Goal: Task Accomplishment & Management: Complete application form

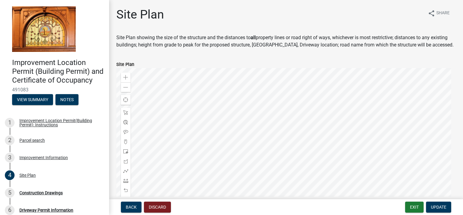
scroll to position [97, 0]
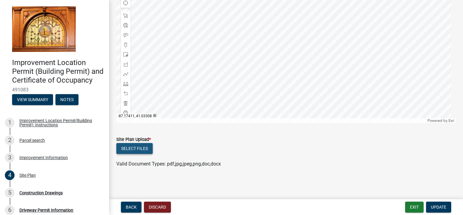
click at [137, 146] on button "Select files" at bounding box center [134, 148] width 36 height 11
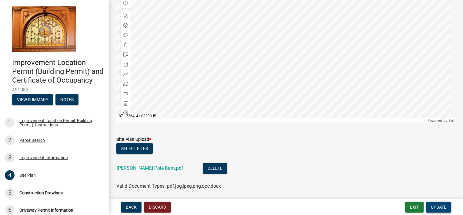
click at [438, 203] on button "Update" at bounding box center [438, 206] width 25 height 11
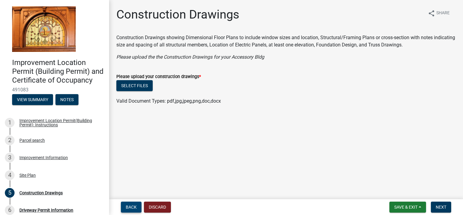
click at [136, 205] on span "Back" at bounding box center [131, 206] width 11 height 5
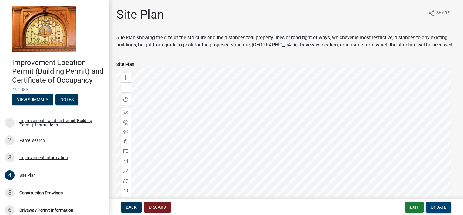
click at [437, 204] on span "Update" at bounding box center [438, 206] width 15 height 5
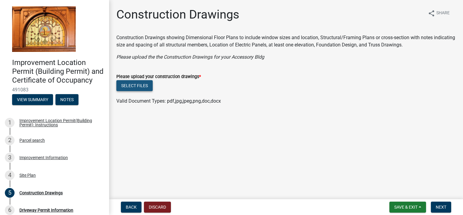
click at [142, 85] on button "Select files" at bounding box center [134, 85] width 36 height 11
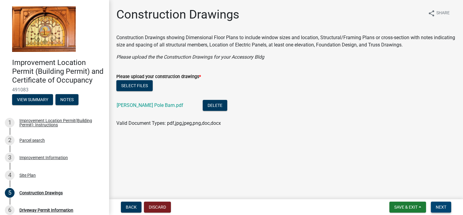
click at [443, 207] on span "Next" at bounding box center [441, 206] width 11 height 5
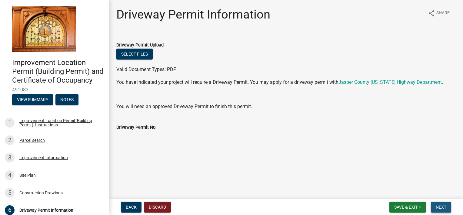
click at [443, 207] on span "Next" at bounding box center [441, 206] width 11 height 5
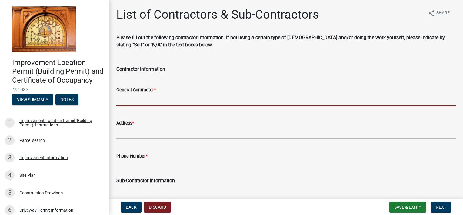
click at [131, 103] on input "General Contractor *" at bounding box center [286, 99] width 340 height 12
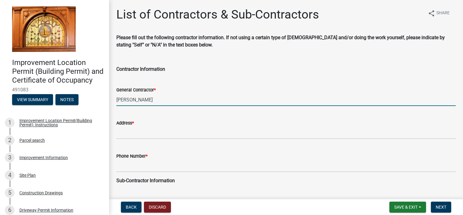
type input "[PERSON_NAME]"
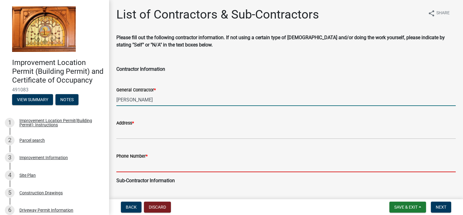
click at [122, 168] on input "Phone Number *" at bounding box center [286, 166] width 340 height 12
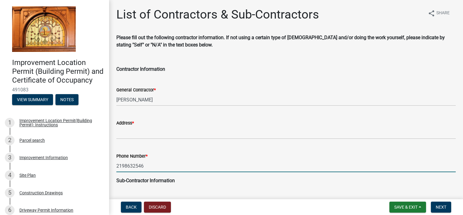
click at [125, 166] on input "2198632546" at bounding box center [286, 166] width 340 height 12
click at [133, 166] on input "219-8632546" at bounding box center [286, 166] width 340 height 12
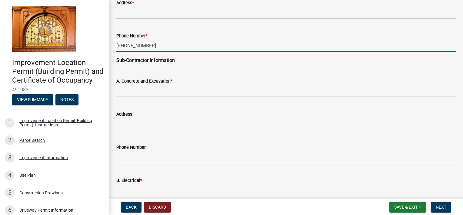
scroll to position [121, 0]
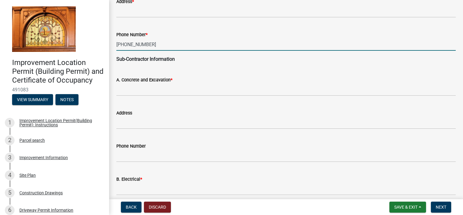
type input "[PHONE_NUMBER]"
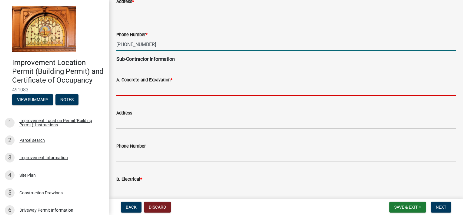
click at [137, 91] on input "A. Concrete and Excavation *" at bounding box center [286, 89] width 340 height 12
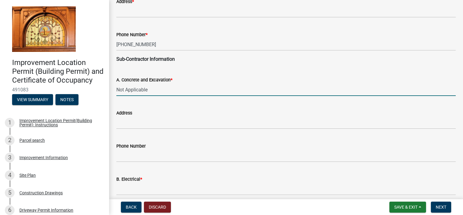
type input "Not Applicable"
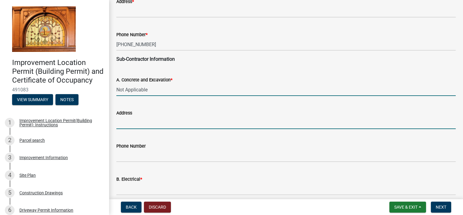
click at [182, 125] on input "Address" at bounding box center [286, 122] width 340 height 12
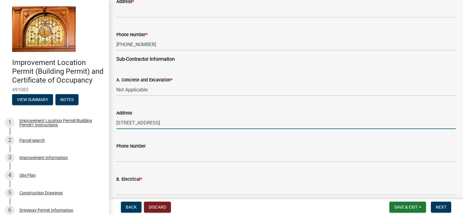
scroll to position [182, 0]
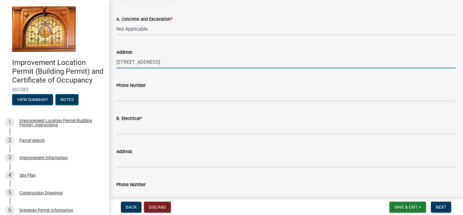
type input "[STREET_ADDRESS]"
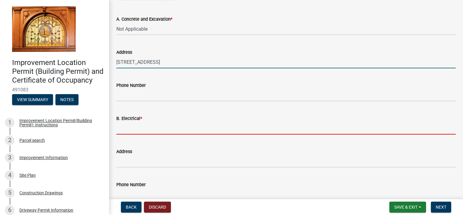
click at [155, 128] on input "B. Electrical *" at bounding box center [286, 128] width 340 height 12
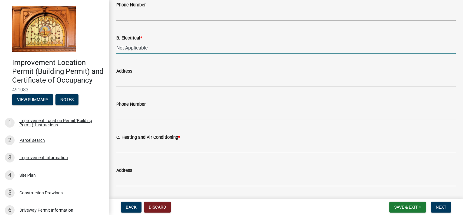
scroll to position [273, 0]
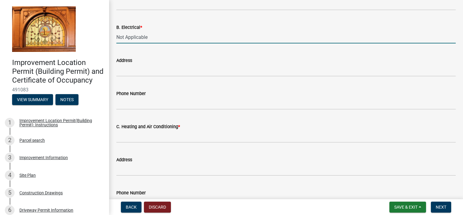
type input "Not Applicable"
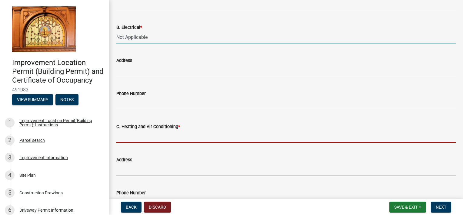
click at [158, 137] on input "C. Heating and Air Conditioning *" at bounding box center [286, 136] width 340 height 12
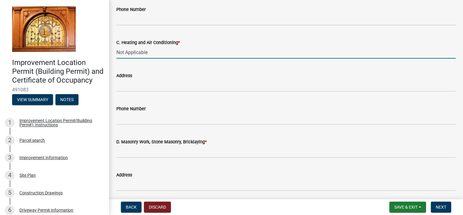
scroll to position [394, 0]
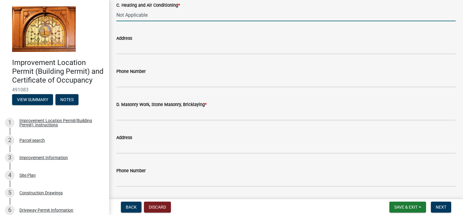
type input "Not Applicable"
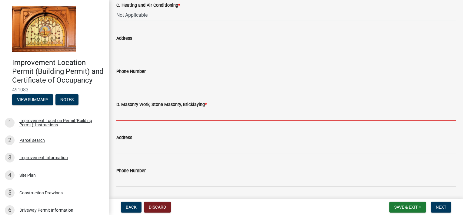
click at [156, 119] on input "D. Masonry Work, Stone Masonry, Bricklaying *" at bounding box center [286, 114] width 340 height 12
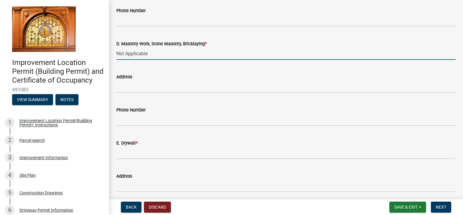
scroll to position [455, 0]
type input "Not Applicable"
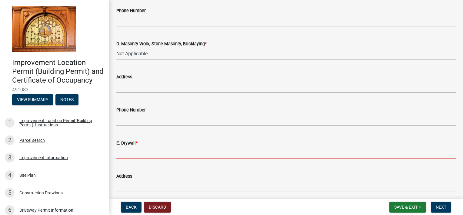
drag, startPoint x: 143, startPoint y: 155, endPoint x: 160, endPoint y: 132, distance: 28.5
click at [143, 154] on input "E. Drywall *" at bounding box center [286, 152] width 340 height 12
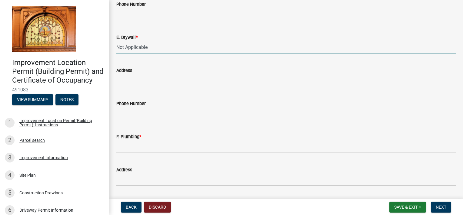
scroll to position [546, 0]
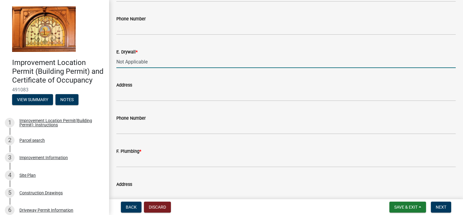
type input "Not Applicable"
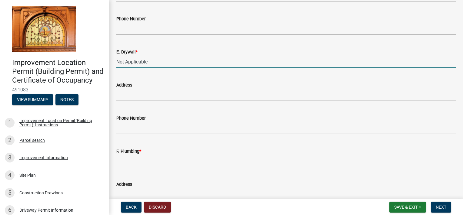
click at [139, 163] on input "F. Plumbing *" at bounding box center [286, 161] width 340 height 12
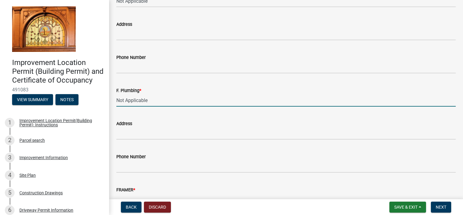
scroll to position [637, 0]
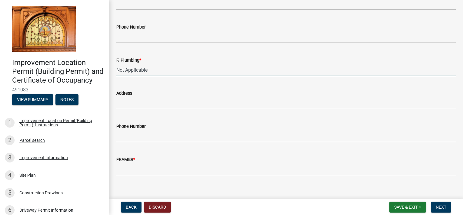
type input "Not Applicable"
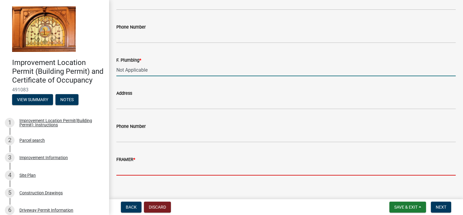
click at [132, 172] on input "FRAMER *" at bounding box center [286, 169] width 340 height 12
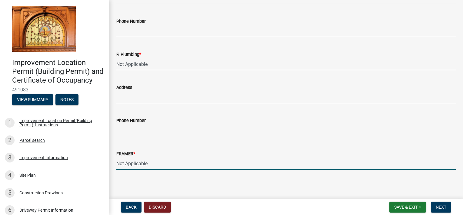
scroll to position [644, 0]
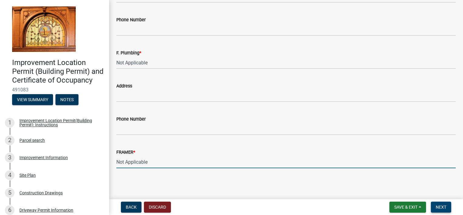
type input "Not Applicable"
click at [439, 207] on span "Next" at bounding box center [441, 206] width 11 height 5
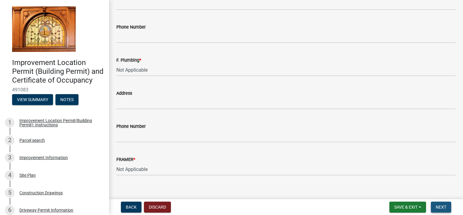
scroll to position [651, 0]
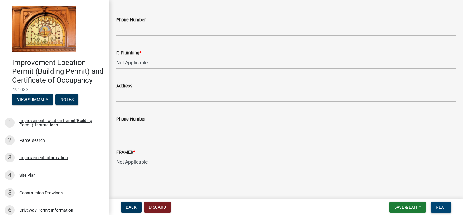
click at [439, 206] on span "Next" at bounding box center [441, 206] width 11 height 5
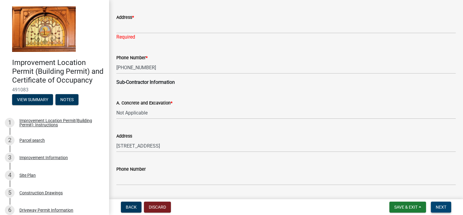
scroll to position [75, 0]
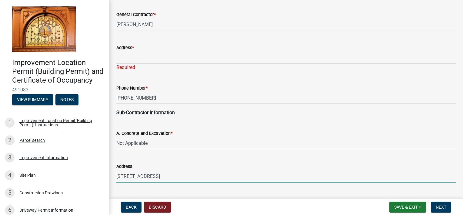
click at [202, 177] on input "[STREET_ADDRESS]" at bounding box center [286, 176] width 340 height 12
type input "6"
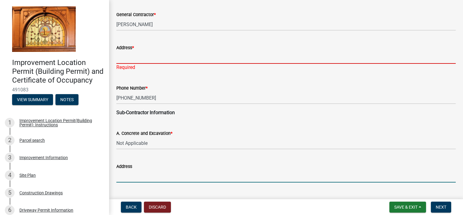
click at [150, 56] on input "Address *" at bounding box center [286, 57] width 340 height 12
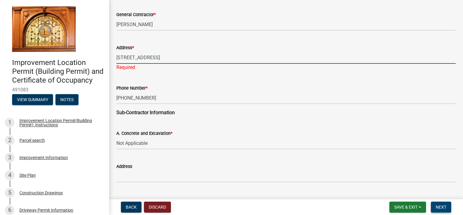
type input "[STREET_ADDRESS]"
click at [440, 205] on span "Next" at bounding box center [441, 206] width 11 height 5
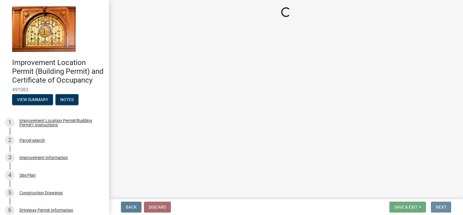
scroll to position [0, 0]
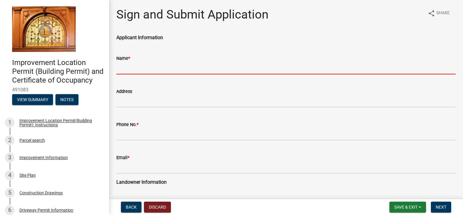
click at [163, 72] on input "Name *" at bounding box center [286, 68] width 340 height 12
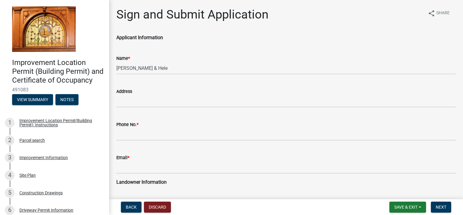
click at [244, 91] on div "Address" at bounding box center [286, 91] width 340 height 7
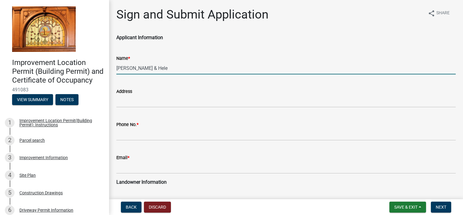
click at [155, 68] on input "[PERSON_NAME] & Hele" at bounding box center [286, 68] width 340 height 12
type input "[PERSON_NAME] & [PERSON_NAME]"
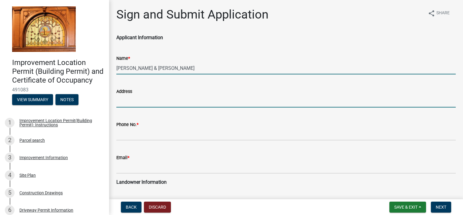
type input "1472 N 650 W"
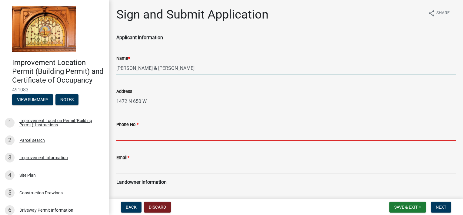
click at [146, 135] on input "Phone No. *" at bounding box center [286, 134] width 340 height 12
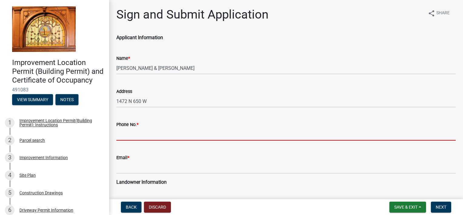
type input "[EMAIL_ADDRESS][DOMAIN_NAME]"
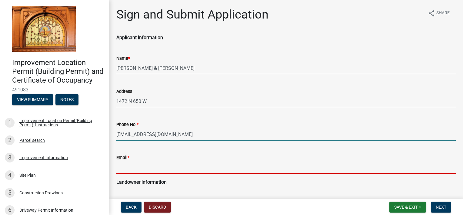
type input "[EMAIL_ADDRESS][DOMAIN_NAME]"
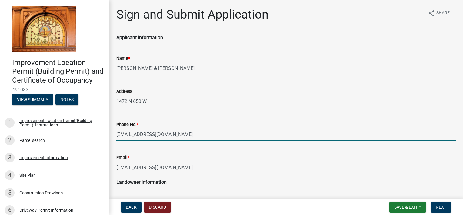
type input "[EMAIL_ADDRESS][DOMAIN_NAME]"
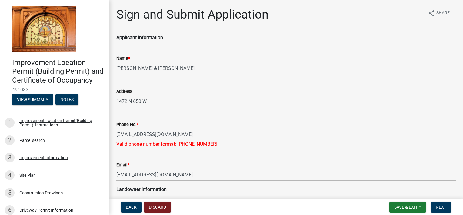
click at [209, 145] on div "Valid phone number format: [PHONE_NUMBER]" at bounding box center [286, 143] width 340 height 7
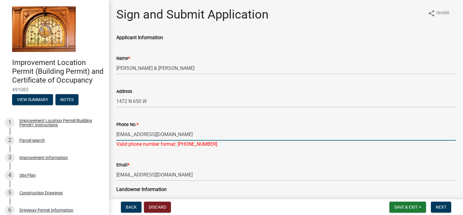
click at [181, 133] on input "[EMAIL_ADDRESS][DOMAIN_NAME]" at bounding box center [286, 134] width 340 height 12
type input "r"
type input "[PHONE_NUMBER]"
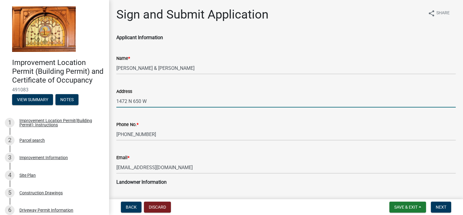
click at [175, 97] on input "1472 N 650 W" at bounding box center [286, 101] width 340 height 12
click at [230, 119] on div "Phone No. * [PHONE_NUMBER]" at bounding box center [286, 126] width 340 height 28
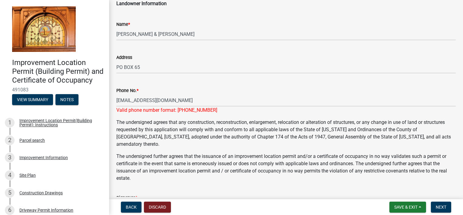
scroll to position [182, 0]
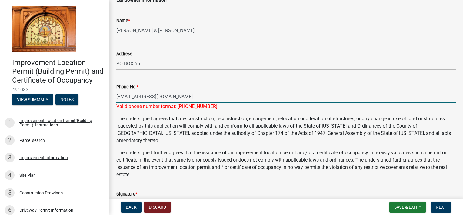
click at [181, 97] on input "[EMAIL_ADDRESS][DOMAIN_NAME]" at bounding box center [286, 96] width 340 height 12
type input "r"
type input "[PHONE_NUMBER]"
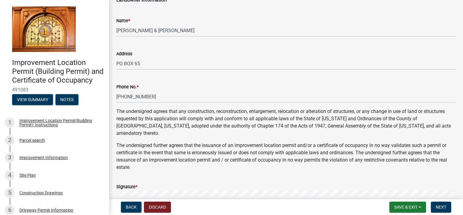
click at [192, 89] on div "Phone No. *" at bounding box center [286, 86] width 340 height 7
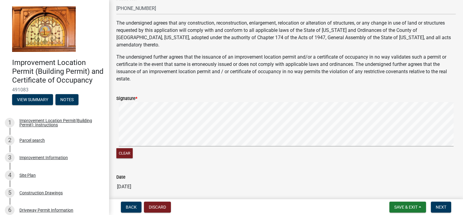
scroll to position [273, 0]
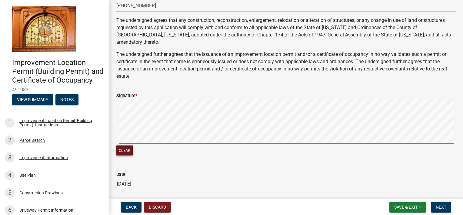
click at [126, 145] on button "Clear" at bounding box center [124, 150] width 16 height 10
click at [120, 145] on button "Clear" at bounding box center [124, 150] width 16 height 10
click at [122, 145] on button "Clear" at bounding box center [124, 150] width 16 height 10
click at [441, 205] on span "Next" at bounding box center [441, 206] width 11 height 5
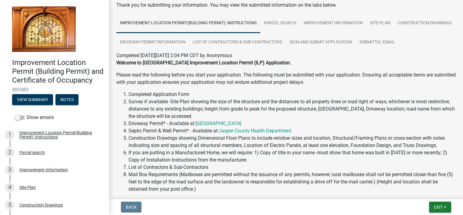
scroll to position [0, 0]
